Goal: Book appointment/travel/reservation

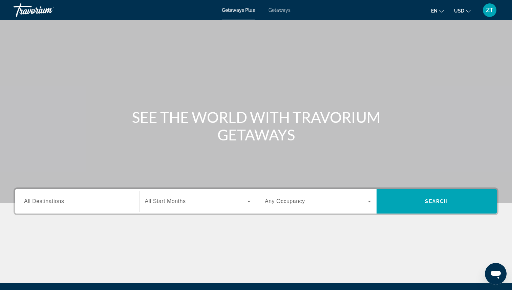
click at [34, 204] on span "All Destinations" at bounding box center [44, 202] width 40 height 6
click at [34, 204] on input "Destination All Destinations" at bounding box center [77, 202] width 106 height 8
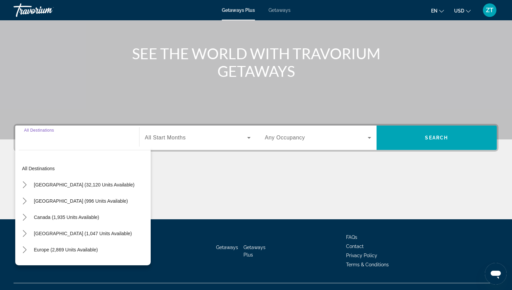
scroll to position [76, 0]
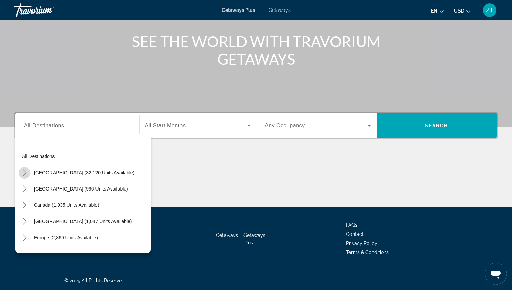
click at [28, 179] on span "Toggle United States (32,120 units available) submenu" at bounding box center [25, 173] width 16 height 16
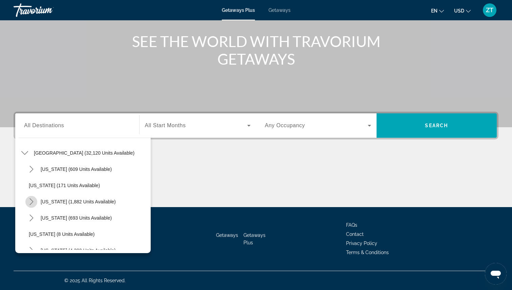
click at [35, 202] on icon "Toggle California (1,882 units available) submenu" at bounding box center [31, 202] width 7 height 7
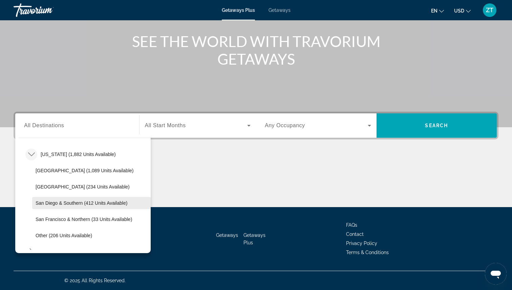
scroll to position [71, 0]
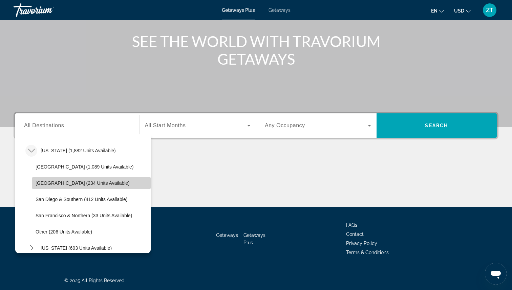
click at [66, 183] on span "[GEOGRAPHIC_DATA] (234 units available)" at bounding box center [83, 183] width 94 height 5
type input "**********"
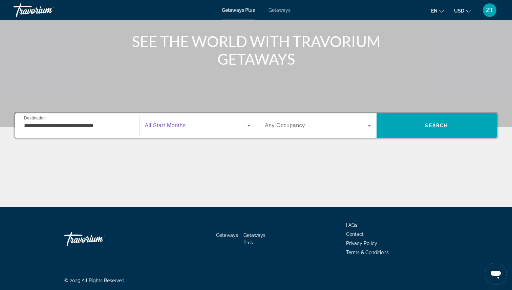
click at [247, 128] on icon "Search widget" at bounding box center [249, 126] width 8 height 8
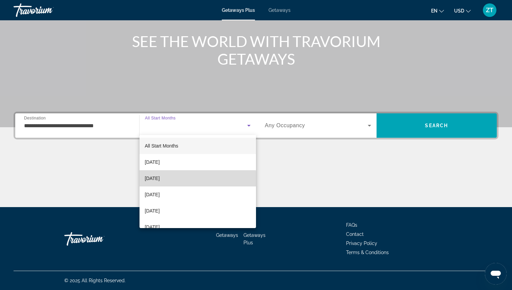
click at [168, 183] on mat-option "[DATE]" at bounding box center [198, 178] width 117 height 16
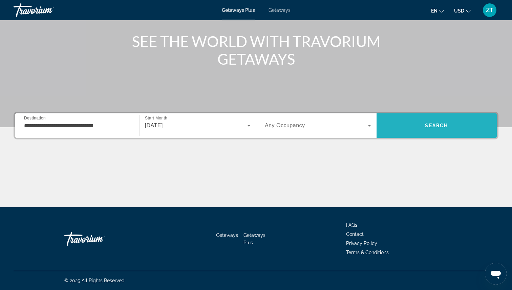
click at [428, 127] on span "Search" at bounding box center [436, 125] width 23 height 5
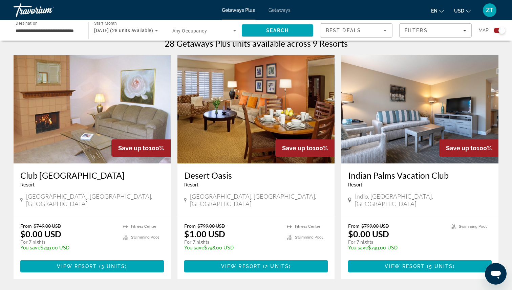
scroll to position [220, 0]
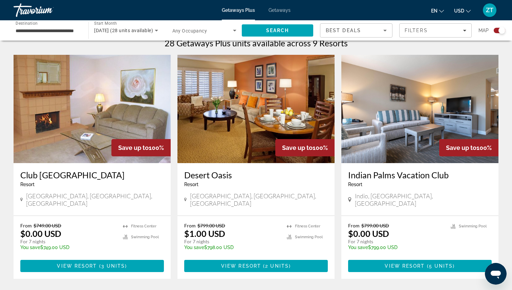
click at [115, 100] on img "Main content" at bounding box center [92, 109] width 157 height 108
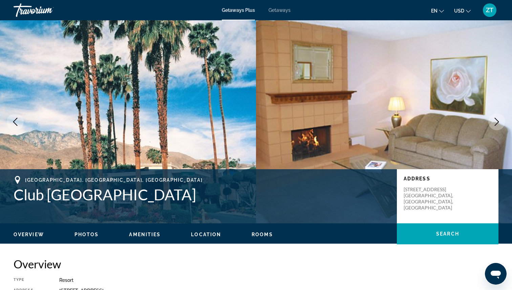
click at [496, 122] on icon "Next image" at bounding box center [497, 122] width 8 height 8
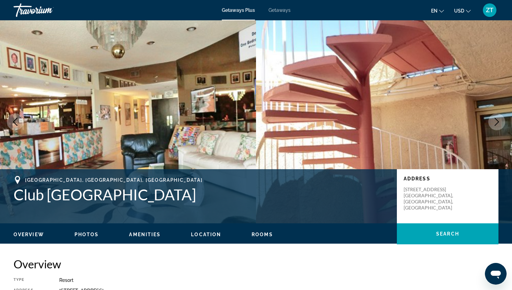
click at [496, 122] on icon "Next image" at bounding box center [497, 122] width 8 height 8
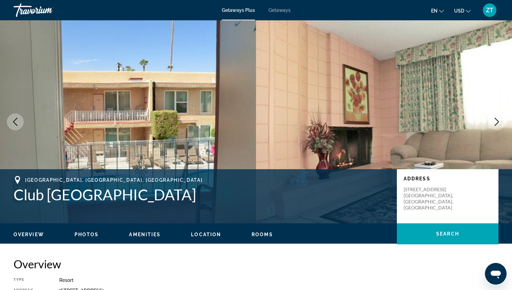
click at [496, 122] on icon "Next image" at bounding box center [497, 122] width 8 height 8
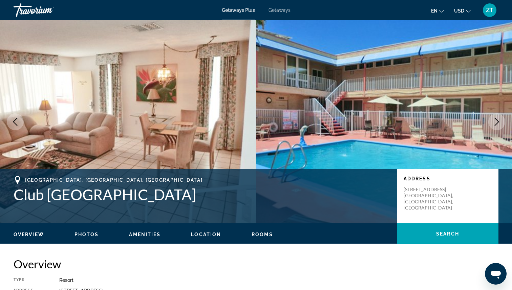
click at [496, 122] on icon "Next image" at bounding box center [497, 122] width 8 height 8
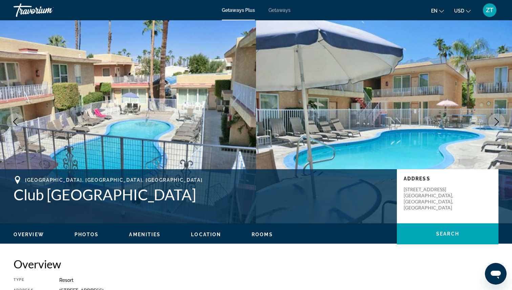
click at [496, 122] on icon "Next image" at bounding box center [497, 122] width 8 height 8
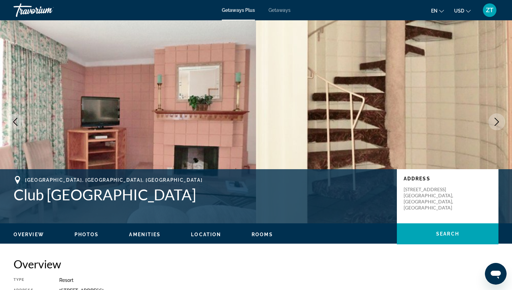
click at [496, 122] on icon "Next image" at bounding box center [497, 122] width 8 height 8
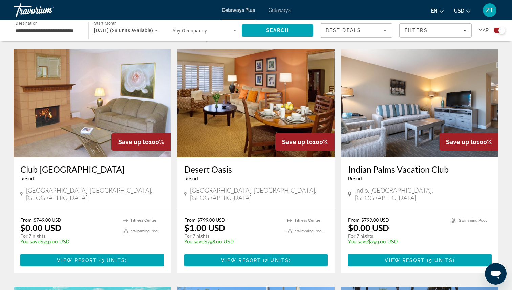
scroll to position [229, 0]
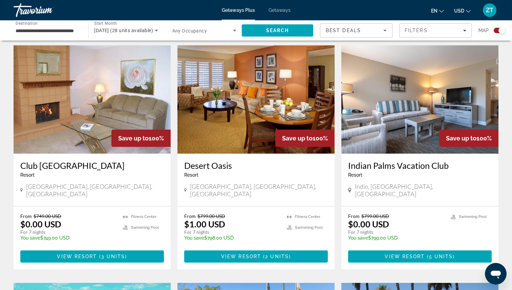
click at [285, 107] on img "Main content" at bounding box center [256, 99] width 157 height 108
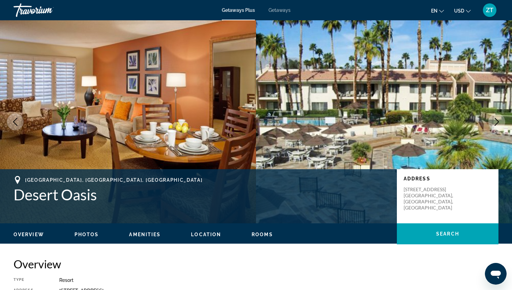
click at [499, 119] on icon "Next image" at bounding box center [497, 122] width 8 height 8
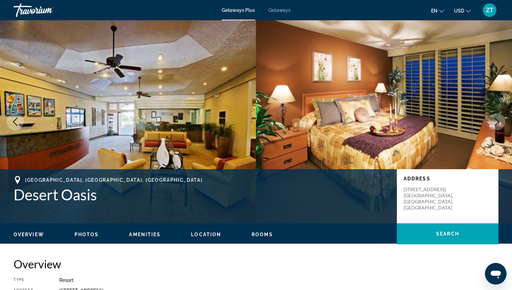
click at [499, 119] on icon "Next image" at bounding box center [497, 122] width 8 height 8
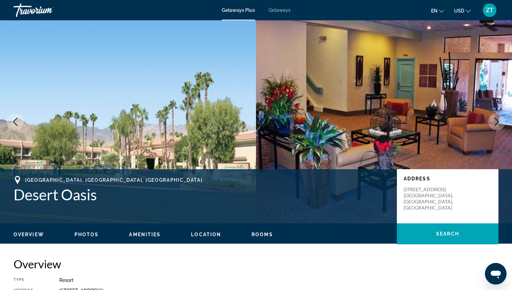
click at [499, 119] on icon "Next image" at bounding box center [497, 122] width 8 height 8
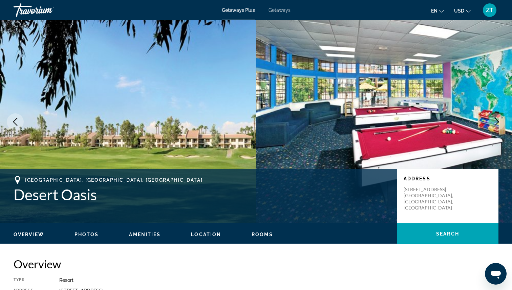
click at [499, 119] on icon "Next image" at bounding box center [497, 122] width 8 height 8
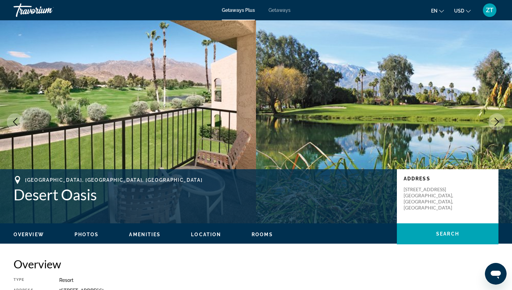
click at [499, 119] on icon "Next image" at bounding box center [497, 122] width 8 height 8
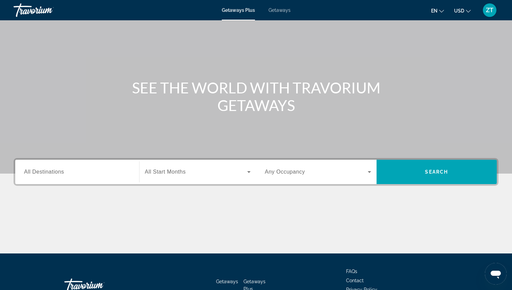
scroll to position [41, 0]
